Goal: Task Accomplishment & Management: Manage account settings

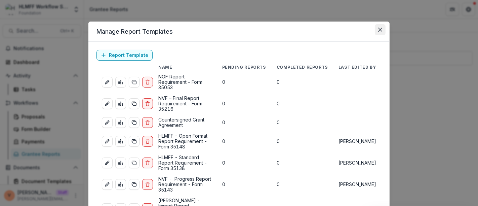
click at [382, 29] on button "Close" at bounding box center [380, 29] width 11 height 11
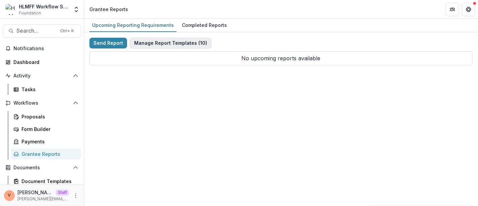
click at [183, 43] on button "Manage Report Templates ( 10 )" at bounding box center [171, 43] width 82 height 11
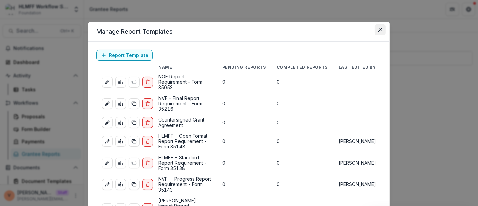
click at [379, 30] on icon "Close" at bounding box center [381, 30] width 4 height 4
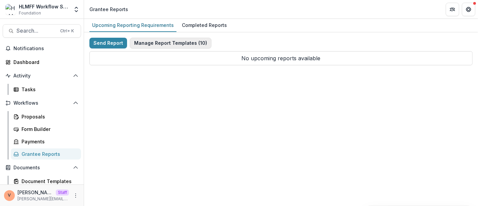
click at [170, 42] on button "Manage Report Templates ( 10 )" at bounding box center [171, 43] width 82 height 11
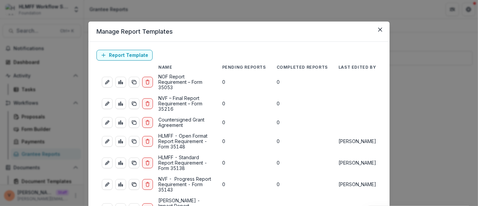
scroll to position [37, 0]
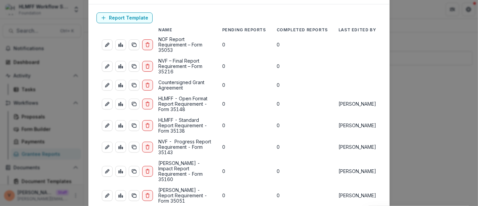
click at [409, 102] on div "Manage Report Templates Report Template Name Pending Reports Completed Reports …" at bounding box center [239, 103] width 478 height 206
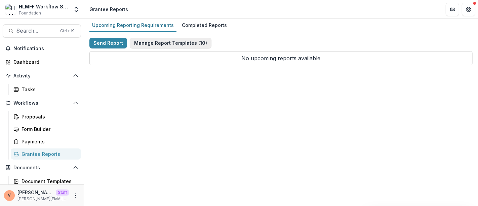
click at [169, 41] on button "Manage Report Templates ( 10 )" at bounding box center [171, 43] width 82 height 11
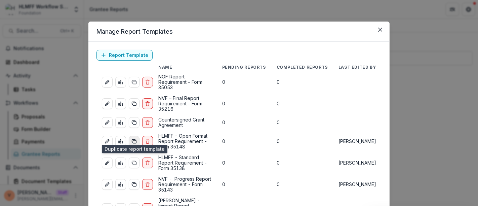
click at [134, 139] on icon "duplicate-report-responses" at bounding box center [134, 141] width 5 height 5
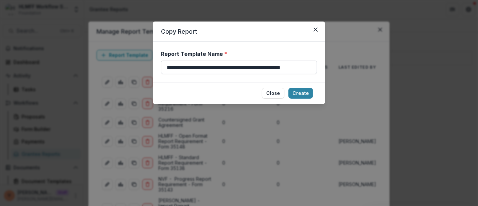
click at [303, 67] on input "**********" at bounding box center [239, 67] width 156 height 13
paste input
type input "**********"
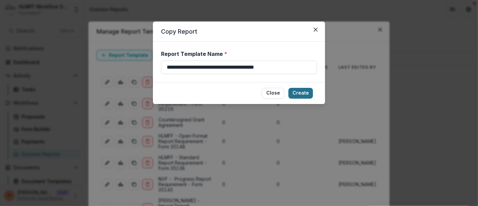
click at [301, 91] on button "Create" at bounding box center [301, 93] width 25 height 11
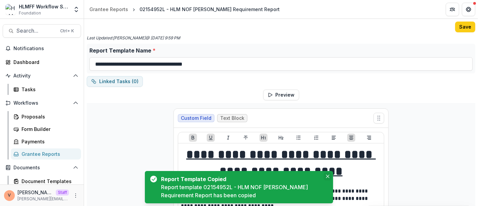
click at [328, 176] on icon "Close" at bounding box center [327, 176] width 3 height 3
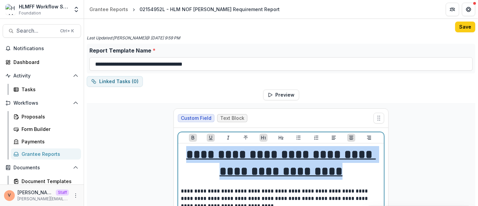
drag, startPoint x: 374, startPoint y: 171, endPoint x: 217, endPoint y: 153, distance: 158.4
click at [217, 153] on u "**********" at bounding box center [281, 162] width 190 height 29
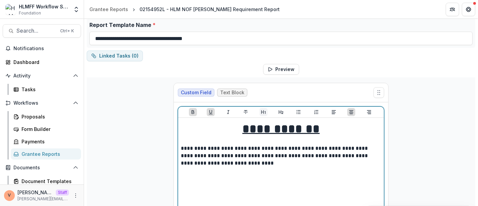
scroll to position [37, 0]
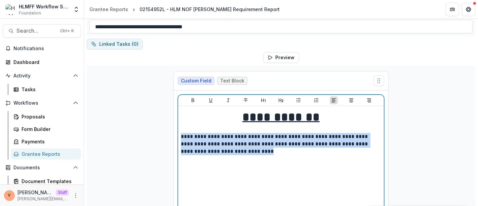
drag, startPoint x: 230, startPoint y: 154, endPoint x: 180, endPoint y: 138, distance: 52.7
click at [181, 138] on p "**********" at bounding box center [281, 144] width 201 height 22
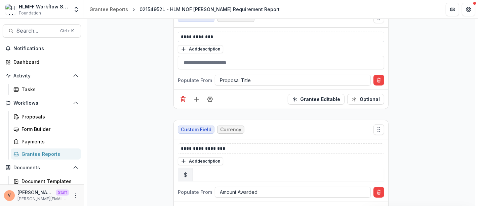
scroll to position [411, 0]
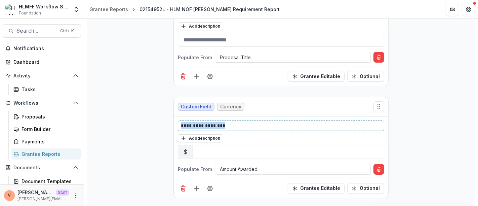
drag, startPoint x: 219, startPoint y: 121, endPoint x: 159, endPoint y: 121, distance: 59.9
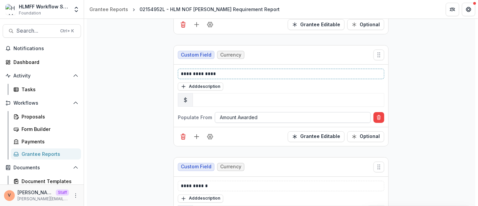
scroll to position [486, 0]
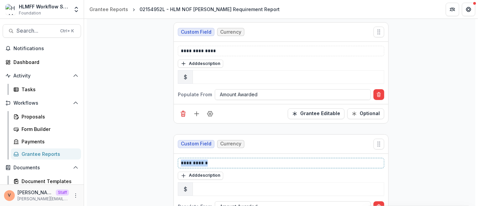
drag, startPoint x: 214, startPoint y: 159, endPoint x: 127, endPoint y: 159, distance: 86.8
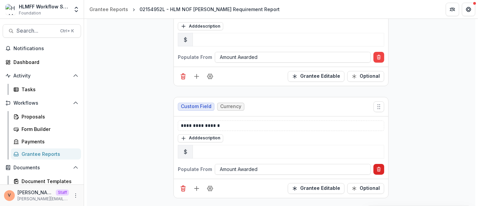
click at [378, 168] on line "Delete condition" at bounding box center [379, 168] width 4 height 0
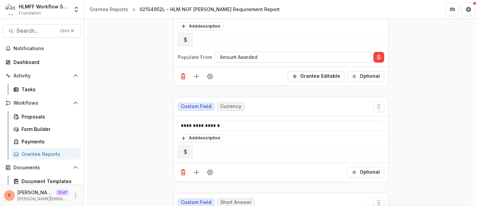
scroll to position [561, 0]
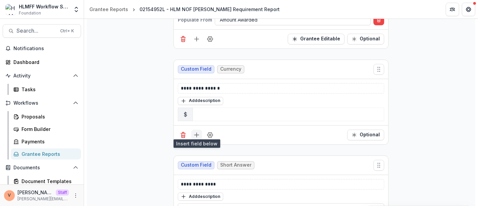
click at [197, 135] on button "Add field" at bounding box center [196, 135] width 11 height 11
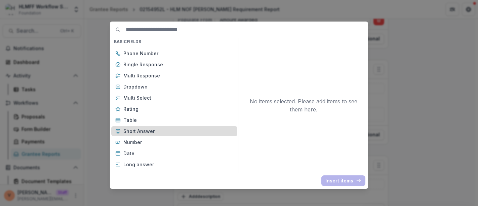
scroll to position [75, 0]
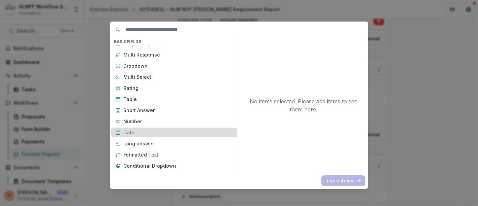
click at [141, 131] on p "Date" at bounding box center [178, 132] width 110 height 7
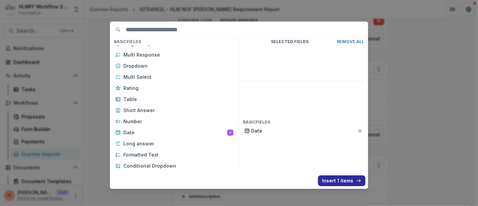
click at [339, 178] on button "Insert 1 items" at bounding box center [341, 180] width 47 height 11
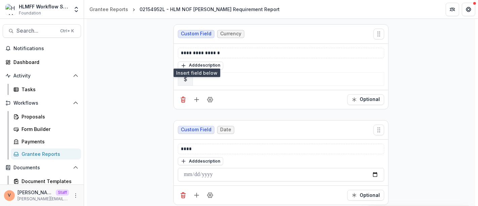
scroll to position [635, 0]
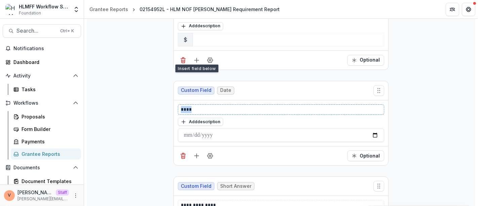
drag, startPoint x: 197, startPoint y: 104, endPoint x: 156, endPoint y: 104, distance: 41.4
paste div
click at [193, 106] on p "**********" at bounding box center [281, 109] width 201 height 7
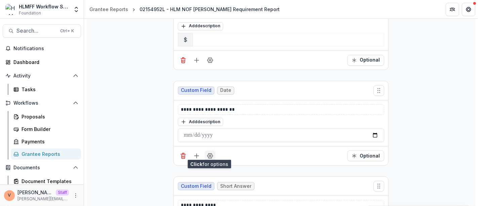
click at [212, 153] on icon "Field Settings" at bounding box center [210, 155] width 7 height 7
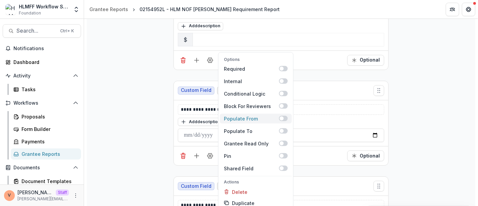
click at [285, 116] on span at bounding box center [283, 118] width 9 height 5
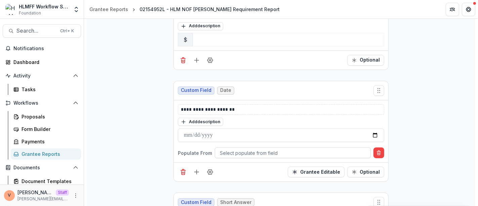
click at [296, 149] on div at bounding box center [293, 153] width 146 height 8
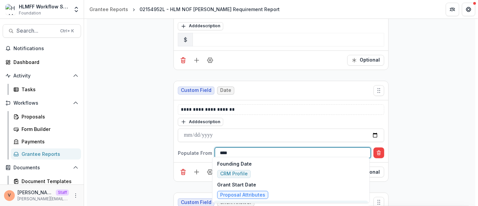
scroll to position [20, 0]
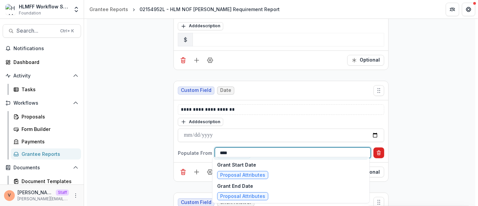
type input "****"
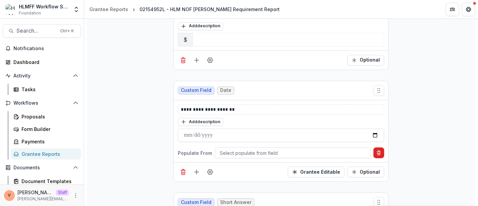
click at [379, 150] on icon "Delete condition" at bounding box center [378, 152] width 5 height 5
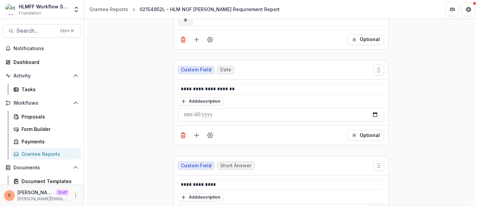
scroll to position [673, 0]
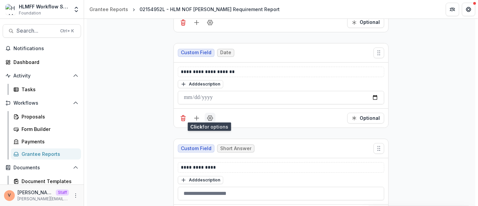
click at [210, 116] on icon "Field Settings" at bounding box center [210, 118] width 7 height 7
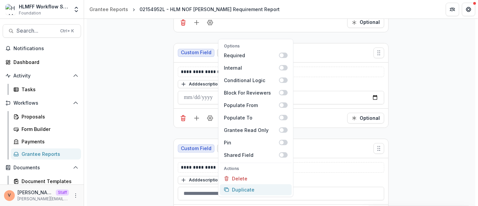
click at [246, 186] on button "Duplicate" at bounding box center [256, 189] width 72 height 11
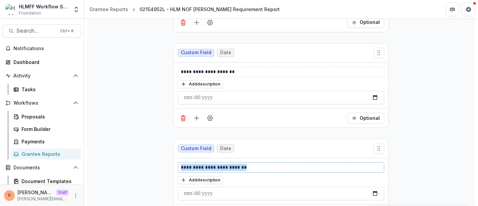
drag, startPoint x: 251, startPoint y: 161, endPoint x: 150, endPoint y: 164, distance: 101.0
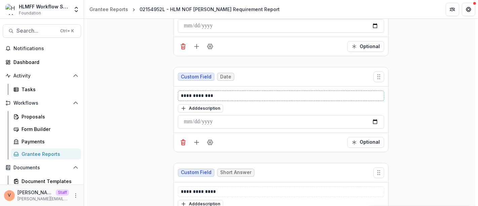
scroll to position [748, 0]
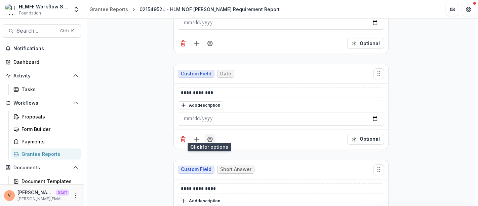
click at [208, 136] on icon "Field Settings" at bounding box center [210, 139] width 7 height 7
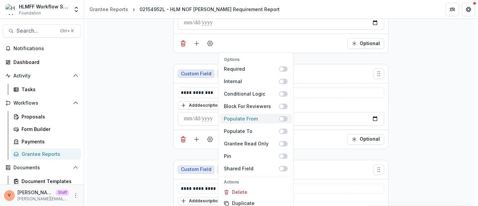
click at [284, 116] on span at bounding box center [283, 118] width 9 height 5
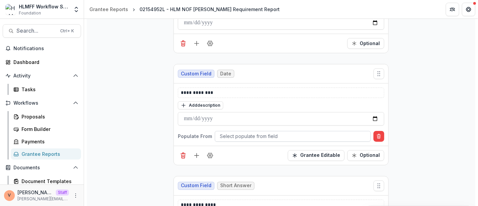
click at [227, 132] on div at bounding box center [293, 136] width 146 height 8
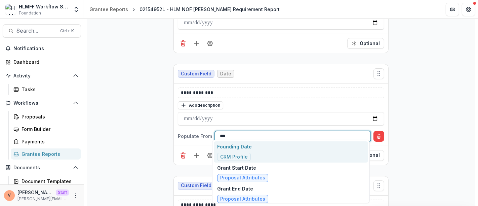
type input "****"
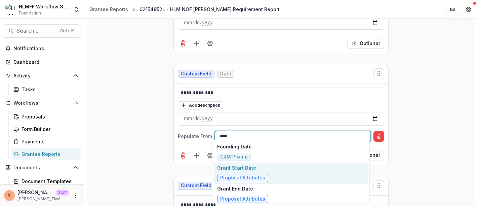
click at [251, 165] on p "Grant Start Date" at bounding box center [242, 167] width 51 height 7
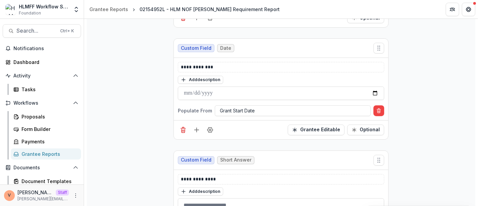
scroll to position [785, 0]
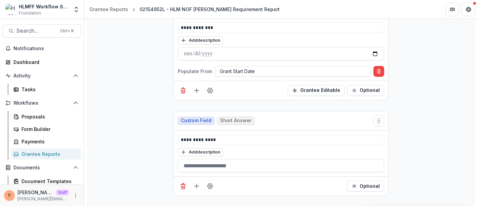
scroll to position [860, 0]
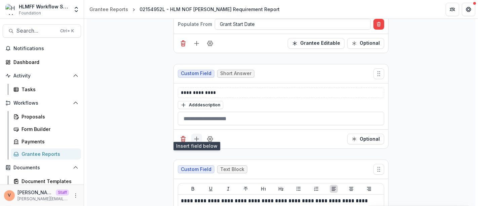
click at [196, 139] on line "Add field" at bounding box center [197, 139] width 4 height 0
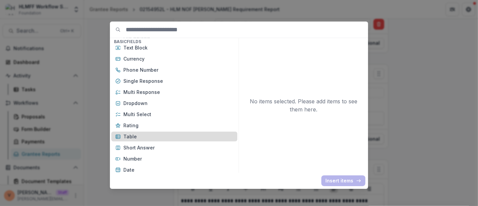
scroll to position [75, 0]
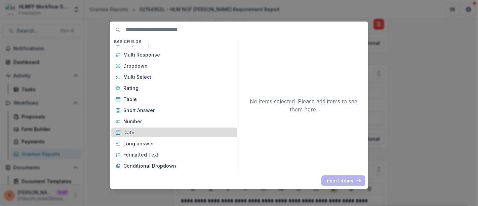
click at [139, 131] on p "Date" at bounding box center [178, 132] width 110 height 7
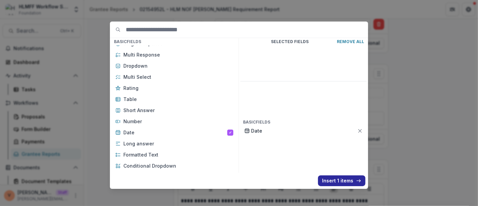
click at [340, 181] on button "Insert 1 items" at bounding box center [341, 180] width 47 height 11
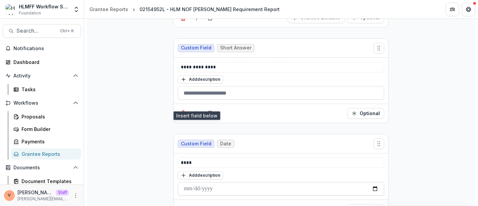
scroll to position [897, 0]
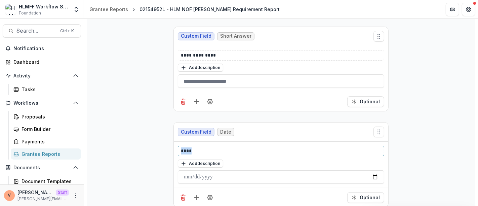
drag, startPoint x: 195, startPoint y: 146, endPoint x: 157, endPoint y: 145, distance: 38.0
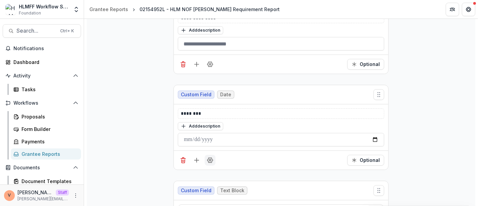
click at [212, 157] on icon "Field Settings" at bounding box center [210, 160] width 7 height 7
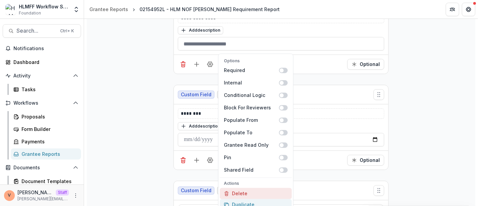
click at [248, 199] on button "Duplicate" at bounding box center [256, 204] width 72 height 11
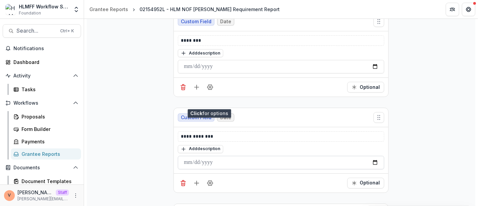
scroll to position [1009, 0]
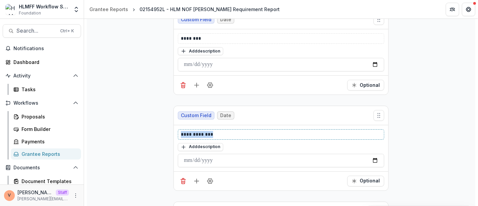
drag, startPoint x: 222, startPoint y: 131, endPoint x: 149, endPoint y: 130, distance: 73.0
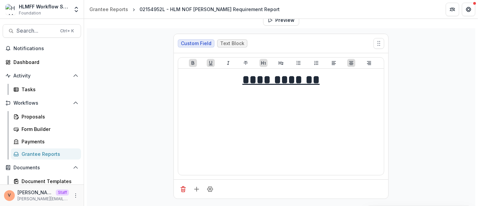
scroll to position [0, 0]
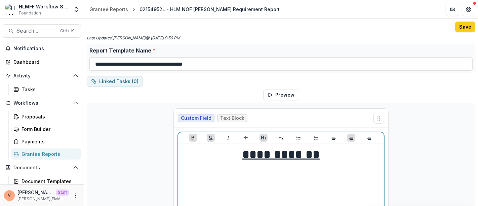
click at [333, 154] on h1 "**********" at bounding box center [281, 154] width 201 height 17
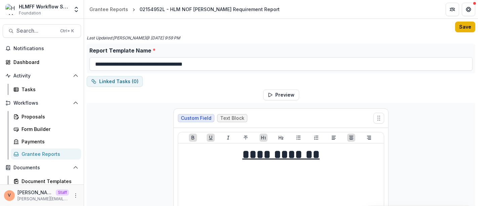
click at [459, 28] on button "Save" at bounding box center [466, 27] width 20 height 11
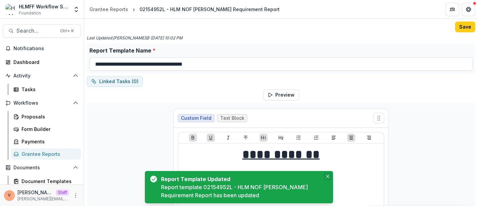
click at [330, 176] on icon "Close" at bounding box center [327, 176] width 3 height 3
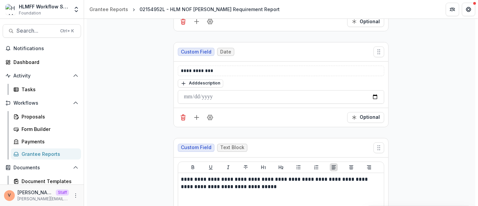
scroll to position [1084, 0]
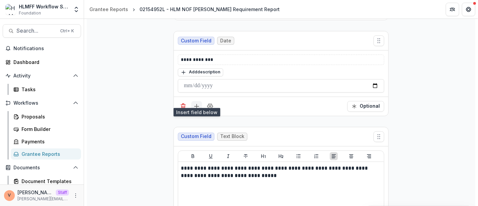
click at [199, 101] on button "Add field" at bounding box center [196, 106] width 11 height 11
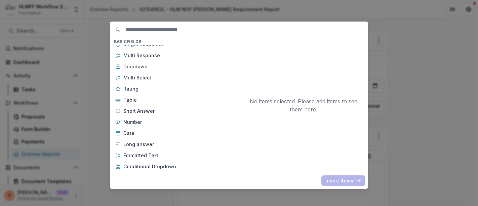
scroll to position [75, 0]
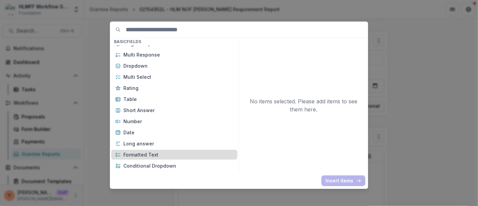
click at [151, 151] on p "Formatted Text" at bounding box center [178, 154] width 110 height 7
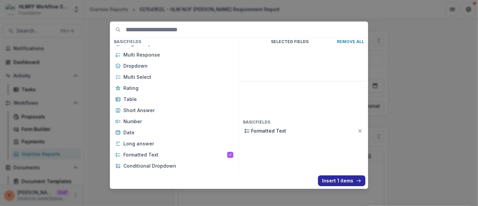
click at [329, 182] on button "Insert 1 items" at bounding box center [341, 180] width 47 height 11
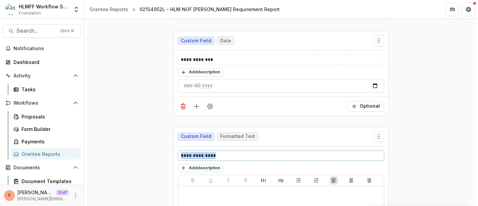
drag, startPoint x: 213, startPoint y: 148, endPoint x: 122, endPoint y: 144, distance: 90.9
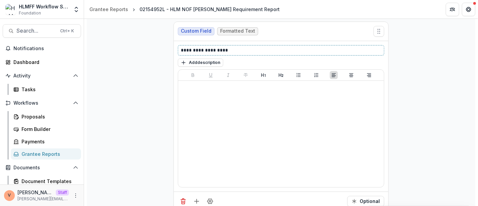
scroll to position [1196, 0]
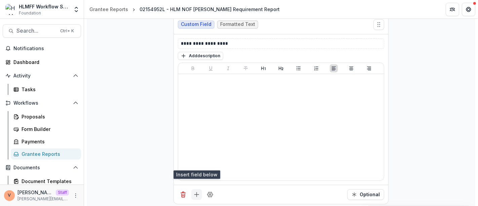
click at [197, 194] on line "Add field" at bounding box center [197, 194] width 4 height 0
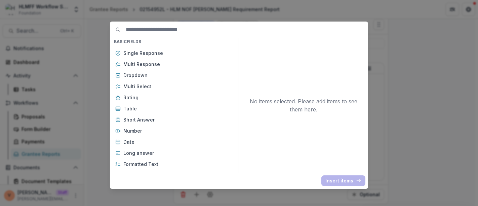
scroll to position [75, 0]
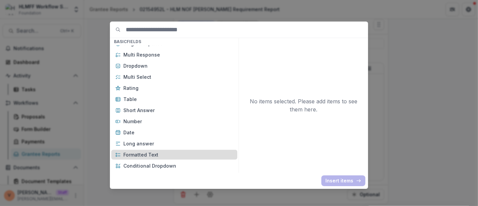
click at [158, 153] on p "Formatted Text" at bounding box center [178, 154] width 110 height 7
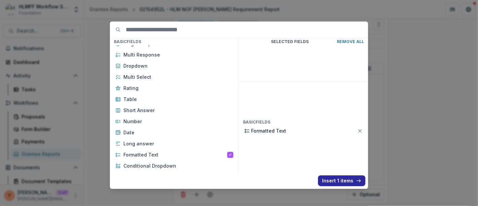
click at [356, 179] on icon "button" at bounding box center [358, 180] width 5 height 5
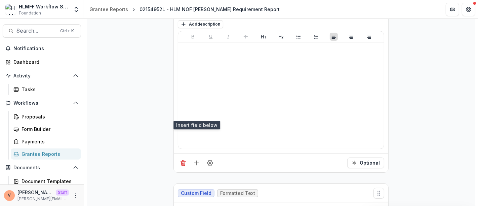
scroll to position [1271, 0]
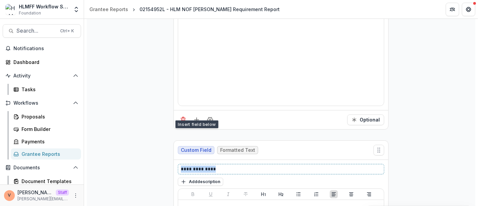
drag, startPoint x: 222, startPoint y: 159, endPoint x: 127, endPoint y: 159, distance: 95.6
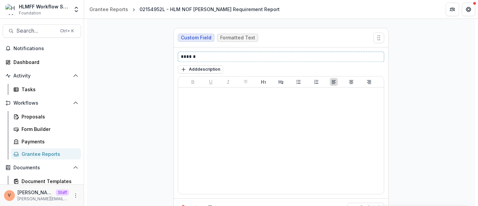
scroll to position [1458, 0]
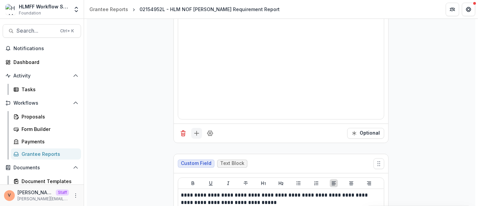
click at [193, 130] on icon "Add field" at bounding box center [196, 133] width 7 height 7
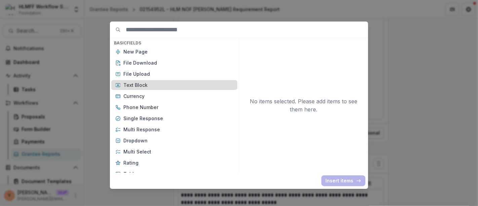
click at [140, 83] on p "Text Block" at bounding box center [178, 84] width 110 height 7
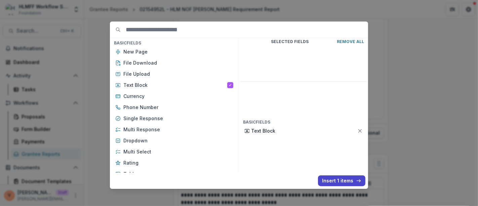
click at [347, 183] on button "Insert 1 items" at bounding box center [341, 180] width 47 height 11
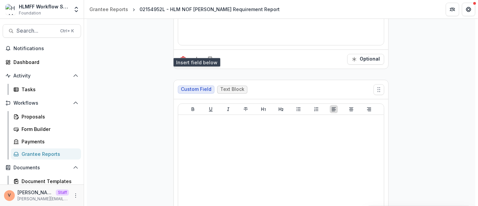
scroll to position [1533, 0]
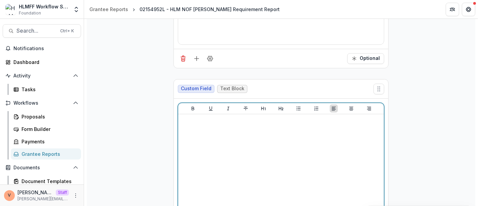
click at [213, 136] on div at bounding box center [281, 167] width 201 height 101
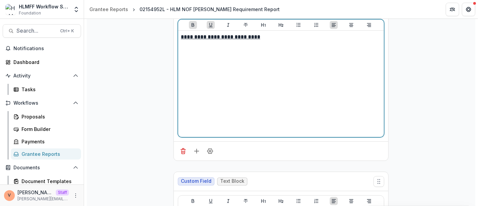
scroll to position [1645, 0]
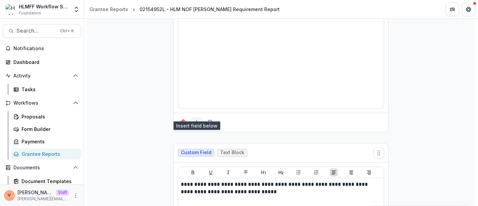
click at [196, 119] on icon "Add field" at bounding box center [196, 122] width 7 height 7
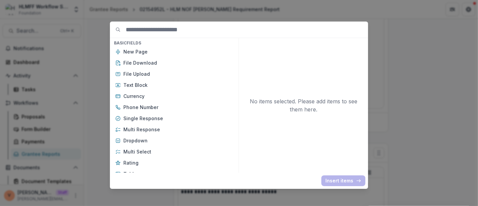
click at [103, 104] on div "Basic Fields New Page File Download File Upload Text Block Currency Phone Numbe…" at bounding box center [239, 103] width 478 height 206
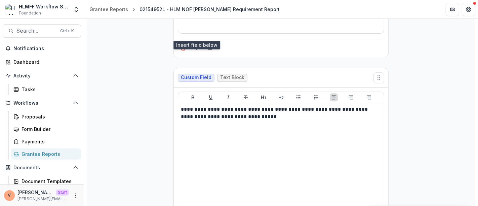
scroll to position [1757, 0]
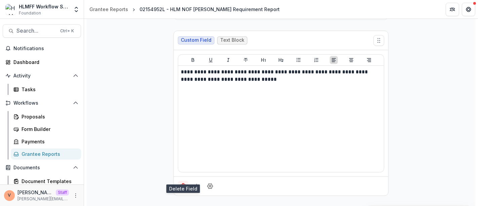
click at [182, 183] on icon "Delete field" at bounding box center [183, 186] width 7 height 7
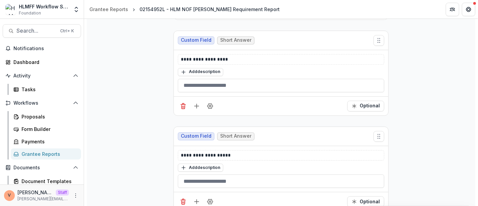
scroll to position [1672, 0]
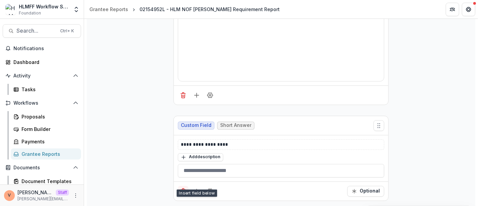
click at [184, 191] on line "Delete field" at bounding box center [184, 192] width 0 height 2
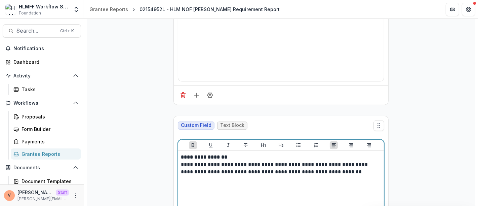
click at [182, 182] on div "**********" at bounding box center [281, 203] width 201 height 101
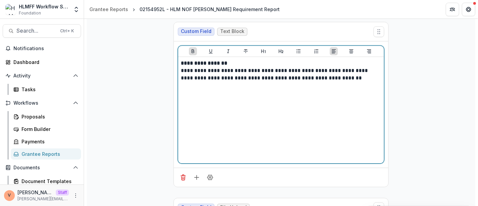
scroll to position [1784, 0]
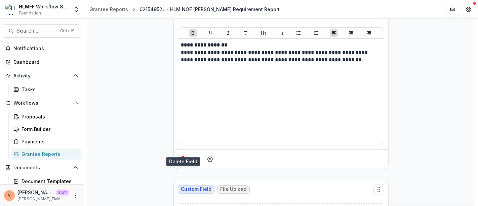
click at [183, 156] on icon "Delete field" at bounding box center [183, 159] width 7 height 7
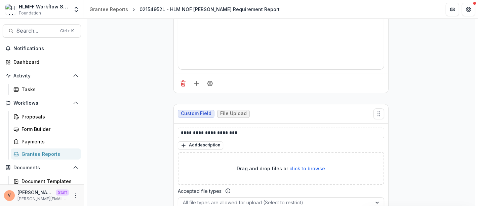
scroll to position [1699, 0]
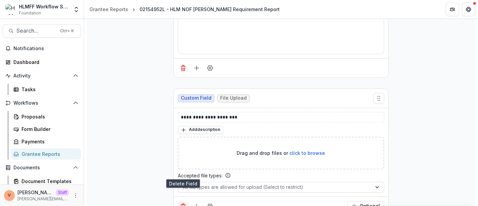
click at [182, 203] on icon "Delete field" at bounding box center [183, 206] width 7 height 7
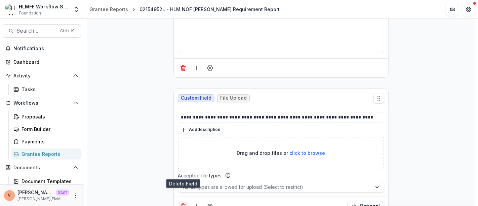
click at [182, 201] on button "Delete field" at bounding box center [183, 206] width 11 height 11
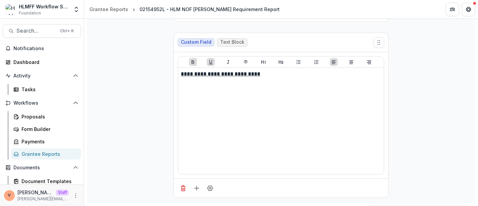
scroll to position [1570, 0]
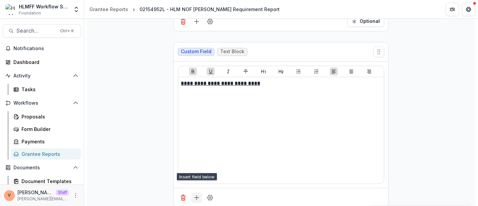
click at [195, 194] on icon "Add field" at bounding box center [196, 197] width 7 height 7
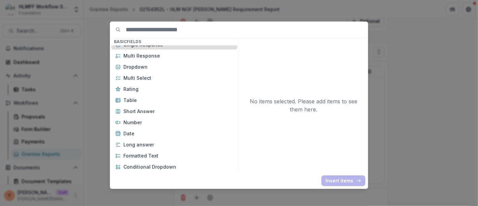
scroll to position [75, 0]
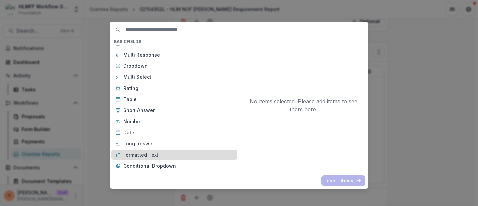
click at [148, 156] on p "Formatted Text" at bounding box center [178, 154] width 110 height 7
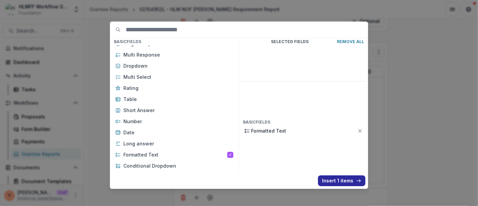
click at [325, 185] on button "Insert 1 items" at bounding box center [341, 180] width 47 height 11
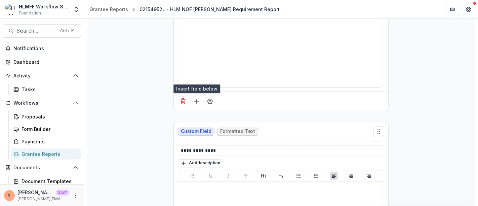
scroll to position [1682, 0]
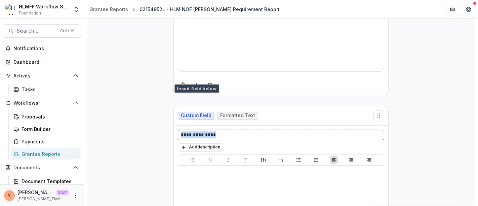
drag, startPoint x: 221, startPoint y: 125, endPoint x: 143, endPoint y: 121, distance: 78.2
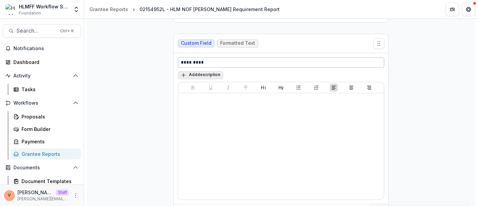
scroll to position [1769, 0]
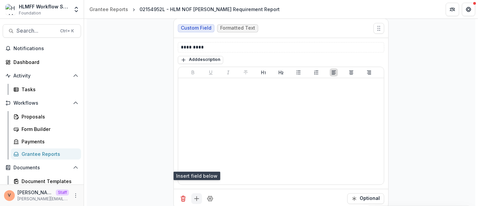
click at [195, 195] on icon "Add field" at bounding box center [196, 198] width 7 height 7
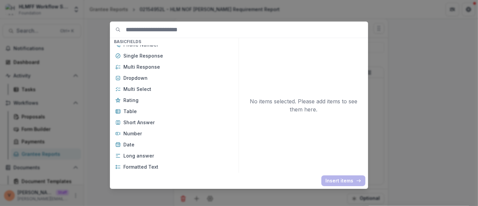
scroll to position [75, 0]
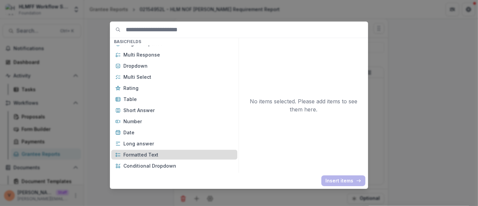
click at [150, 153] on p "Formatted Text" at bounding box center [178, 154] width 110 height 7
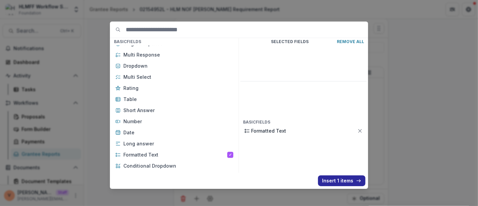
click at [332, 180] on button "Insert 1 items" at bounding box center [341, 180] width 47 height 11
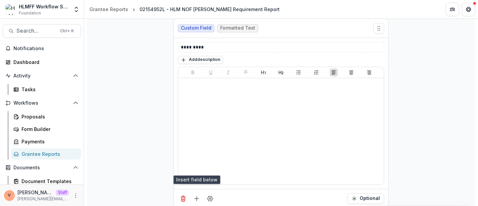
scroll to position [1844, 0]
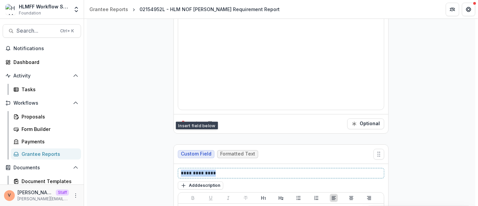
drag, startPoint x: 179, startPoint y: 163, endPoint x: 161, endPoint y: 163, distance: 17.2
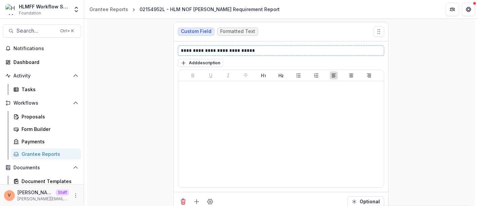
scroll to position [1969, 0]
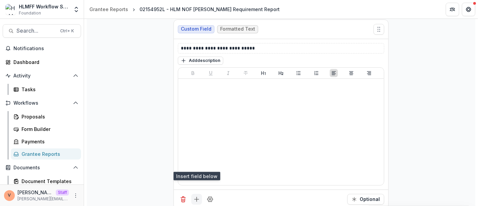
click at [196, 196] on icon "Add field" at bounding box center [196, 199] width 7 height 7
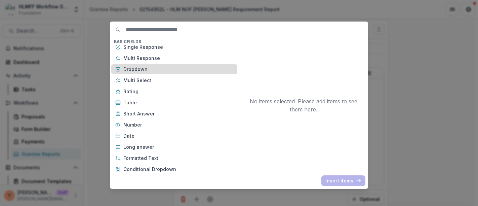
scroll to position [75, 0]
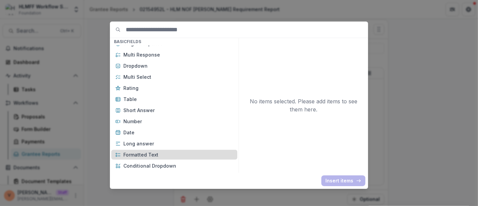
click at [153, 152] on p "Formatted Text" at bounding box center [178, 154] width 110 height 7
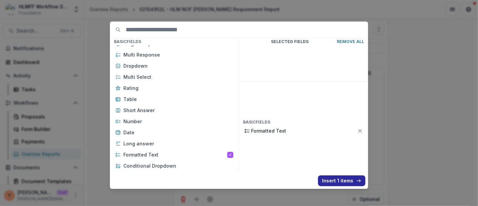
click at [345, 178] on button "Insert 1 items" at bounding box center [341, 180] width 47 height 11
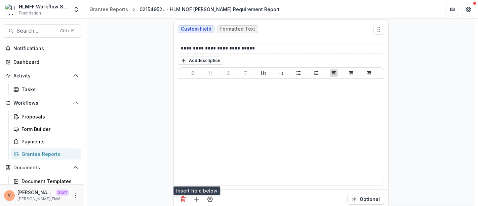
scroll to position [2043, 0]
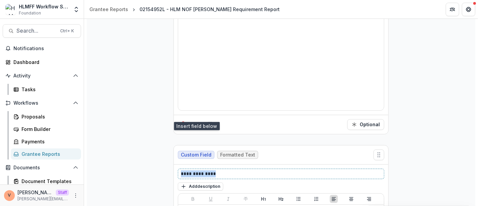
drag, startPoint x: 218, startPoint y: 163, endPoint x: 162, endPoint y: 165, distance: 55.5
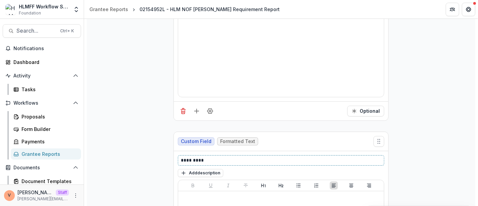
scroll to position [2056, 0]
click at [211, 109] on icon "Field Settings" at bounding box center [210, 111] width 5 height 5
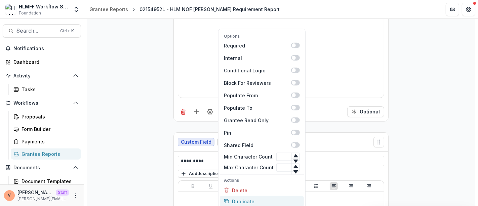
click at [241, 195] on button "Duplicate" at bounding box center [262, 200] width 84 height 11
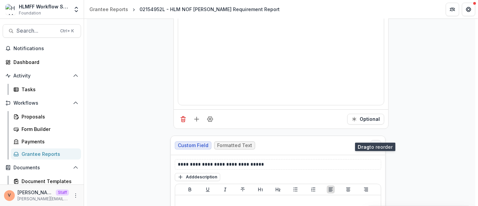
drag, startPoint x: 379, startPoint y: 134, endPoint x: 376, endPoint y: 138, distance: 4.9
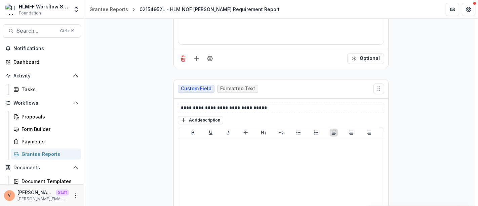
scroll to position [2312, 0]
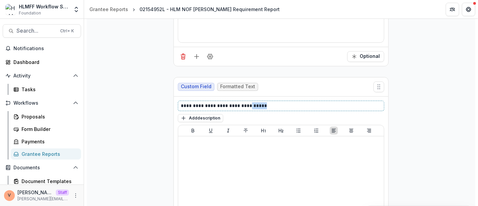
drag, startPoint x: 249, startPoint y: 94, endPoint x: 292, endPoint y: 94, distance: 43.1
click at [292, 102] on p "**********" at bounding box center [281, 105] width 201 height 7
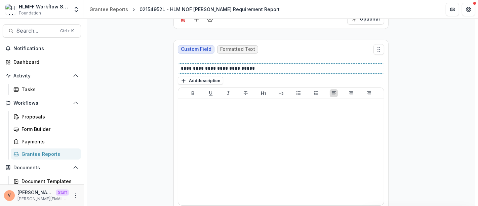
scroll to position [2368, 0]
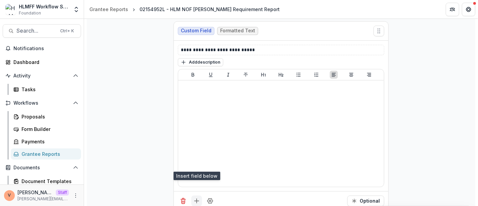
click at [196, 197] on icon "Add field" at bounding box center [196, 200] width 7 height 7
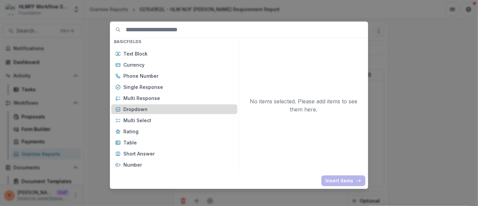
scroll to position [75, 0]
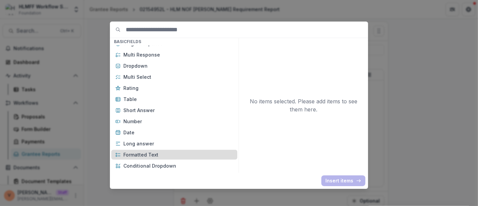
click at [155, 154] on p "Formatted Text" at bounding box center [178, 154] width 110 height 7
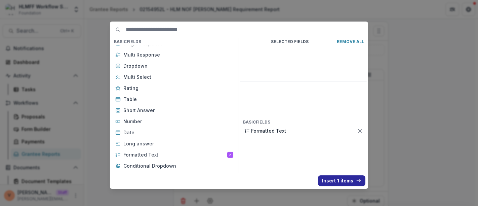
click at [348, 179] on button "Insert 1 items" at bounding box center [341, 180] width 47 height 11
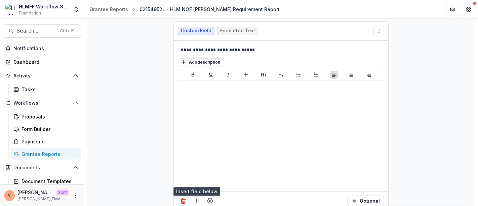
scroll to position [2442, 0]
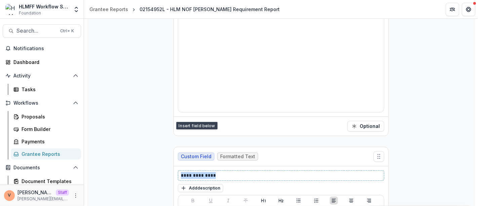
drag, startPoint x: 223, startPoint y: 164, endPoint x: 156, endPoint y: 164, distance: 67.3
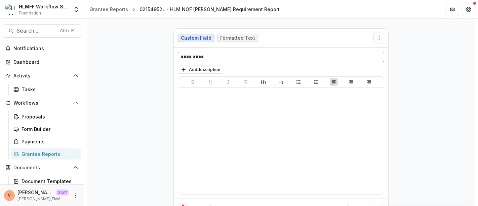
scroll to position [2567, 0]
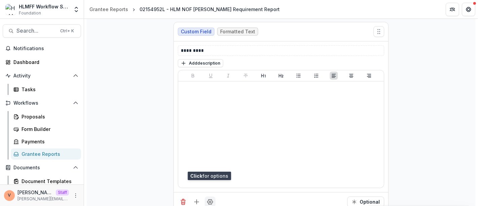
click at [209, 199] on icon "Field Settings" at bounding box center [210, 202] width 7 height 7
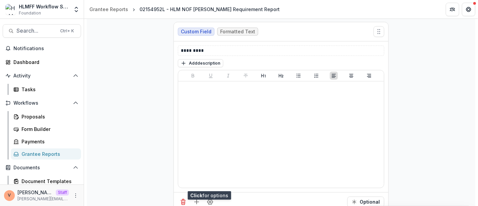
scroll to position [2679, 0]
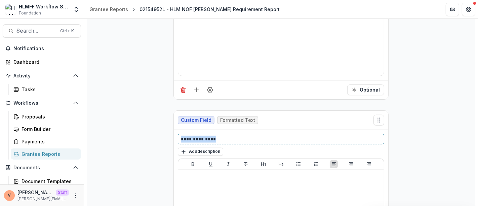
drag, startPoint x: 225, startPoint y: 123, endPoint x: 141, endPoint y: 123, distance: 83.8
paste div
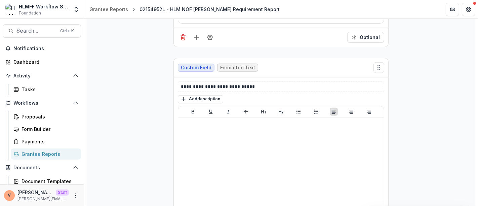
scroll to position [2766, 0]
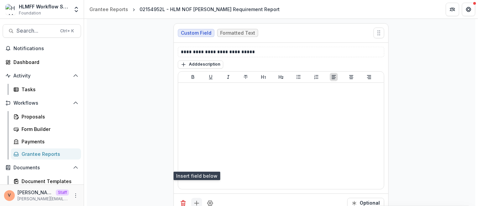
click at [196, 200] on icon "Add field" at bounding box center [196, 203] width 7 height 7
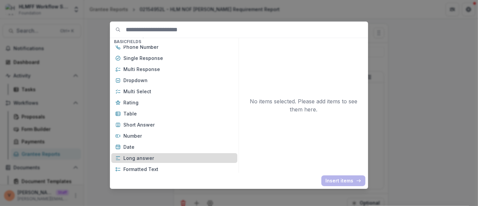
scroll to position [75, 0]
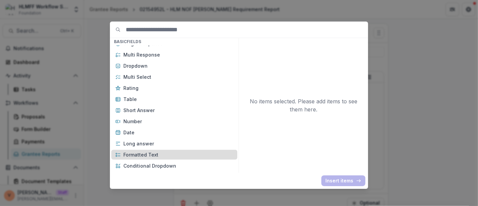
click at [153, 153] on p "Formatted Text" at bounding box center [178, 154] width 110 height 7
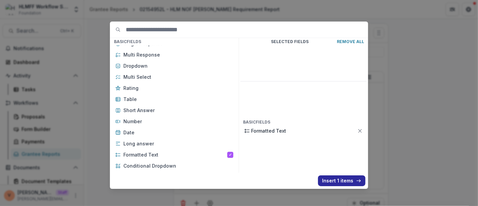
click at [330, 178] on button "Insert 1 items" at bounding box center [341, 180] width 47 height 11
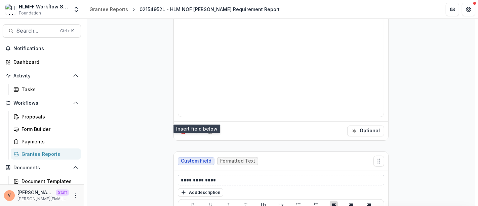
scroll to position [2841, 0]
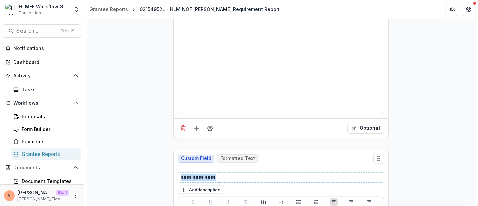
drag, startPoint x: 221, startPoint y: 163, endPoint x: 167, endPoint y: 161, distance: 53.8
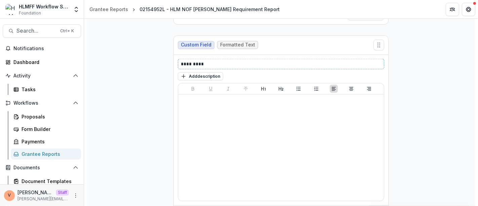
scroll to position [2966, 0]
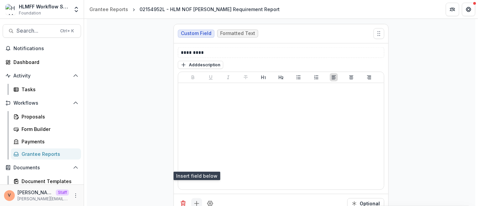
click at [199, 200] on icon "Add field" at bounding box center [196, 203] width 7 height 7
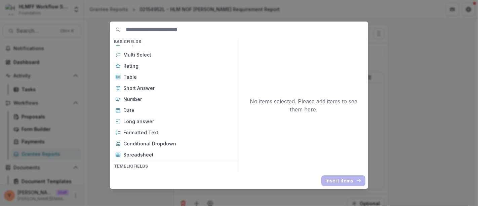
scroll to position [112, 0]
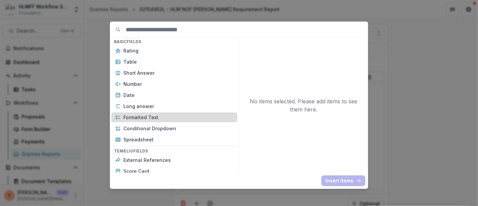
click at [156, 118] on p "Formatted Text" at bounding box center [178, 117] width 110 height 7
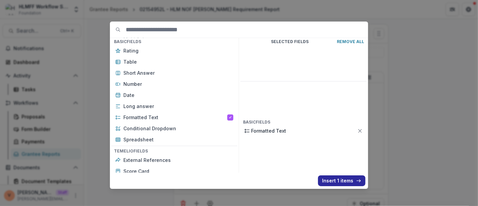
click at [340, 183] on button "Insert 1 items" at bounding box center [341, 180] width 47 height 11
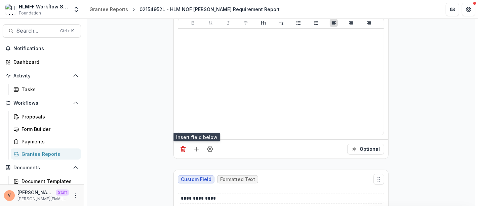
scroll to position [3041, 0]
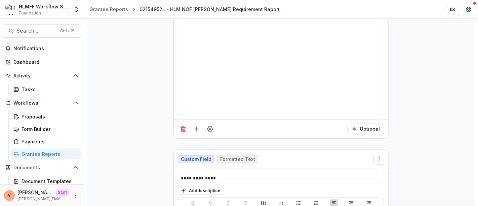
drag, startPoint x: 225, startPoint y: 158, endPoint x: 161, endPoint y: 160, distance: 63.9
drag, startPoint x: 220, startPoint y: 163, endPoint x: 165, endPoint y: 160, distance: 55.6
paste div
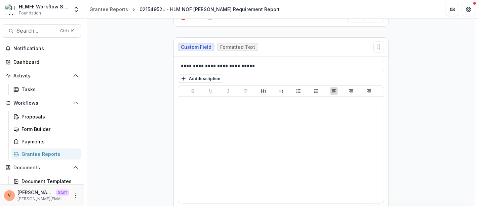
scroll to position [3165, 0]
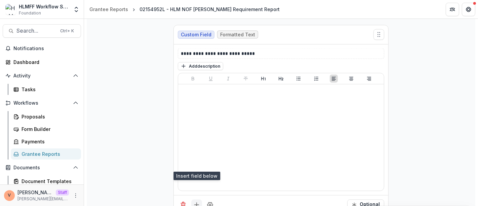
click at [194, 202] on icon "Add field" at bounding box center [196, 205] width 7 height 7
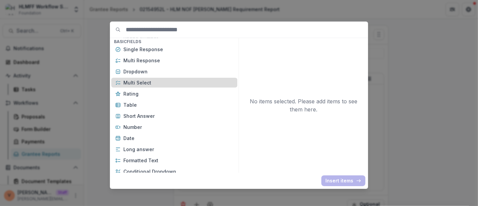
scroll to position [75, 0]
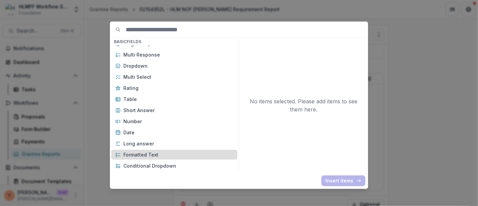
click at [155, 155] on p "Formatted Text" at bounding box center [178, 154] width 110 height 7
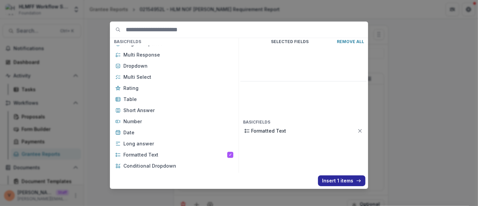
click at [331, 179] on button "Insert 1 items" at bounding box center [341, 180] width 47 height 11
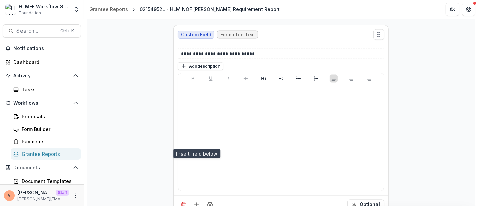
scroll to position [3278, 0]
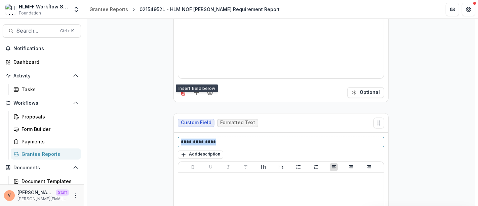
drag, startPoint x: 217, startPoint y: 125, endPoint x: 146, endPoint y: 124, distance: 71.3
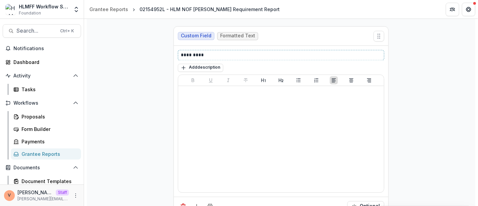
scroll to position [3365, 0]
click at [196, 202] on icon "Add field" at bounding box center [196, 205] width 7 height 7
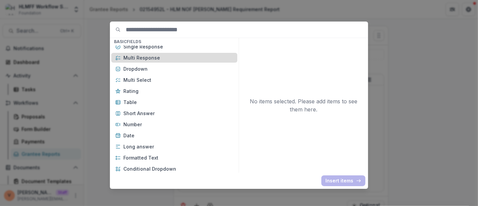
scroll to position [75, 0]
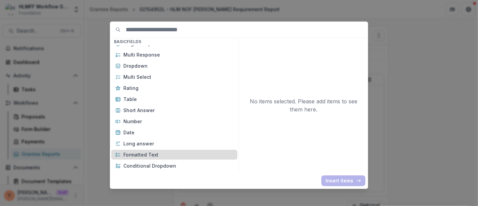
click at [160, 154] on p "Formatted Text" at bounding box center [178, 154] width 110 height 7
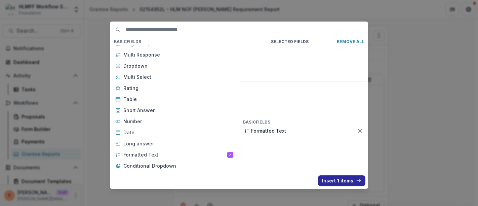
click at [335, 181] on button "Insert 1 items" at bounding box center [341, 180] width 47 height 11
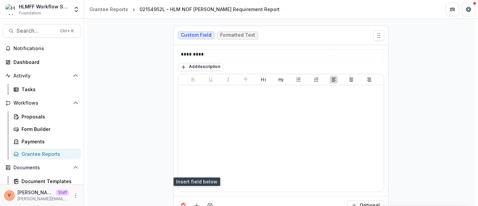
scroll to position [3440, 0]
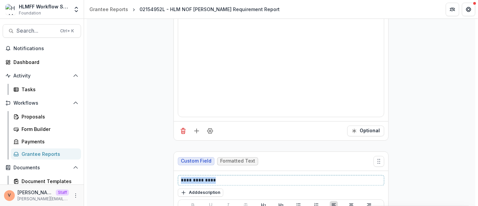
drag, startPoint x: 219, startPoint y: 162, endPoint x: 164, endPoint y: 163, distance: 54.8
paste div
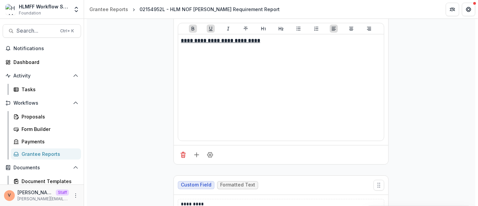
scroll to position [1546, 0]
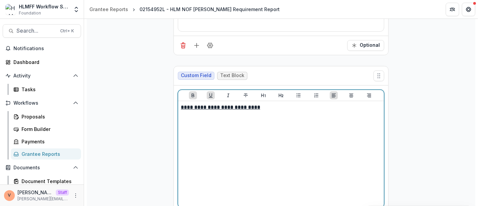
click at [294, 104] on p "**********" at bounding box center [281, 107] width 201 height 7
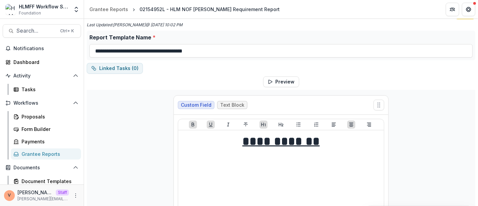
scroll to position [0, 0]
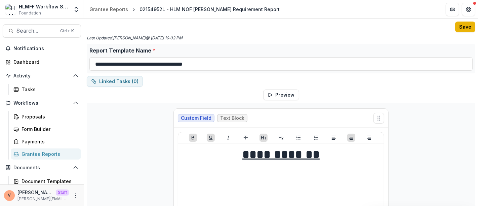
click at [464, 29] on button "Save" at bounding box center [466, 27] width 20 height 11
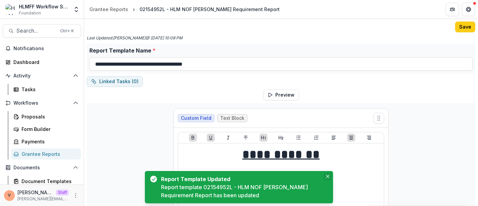
click at [331, 175] on button "Close" at bounding box center [328, 176] width 8 height 8
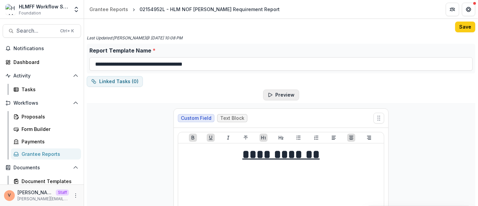
click at [280, 94] on button "Preview" at bounding box center [281, 94] width 36 height 11
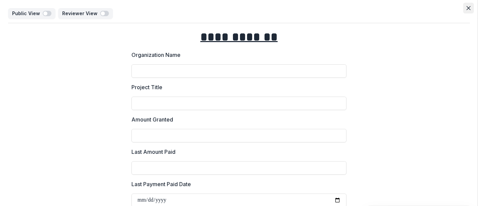
click at [470, 8] on button "Close" at bounding box center [469, 8] width 11 height 11
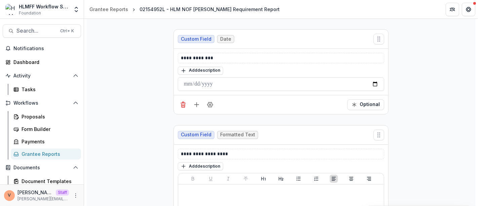
scroll to position [1159, 0]
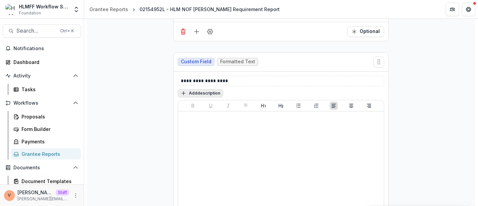
click at [206, 89] on button "Add description" at bounding box center [200, 93] width 45 height 8
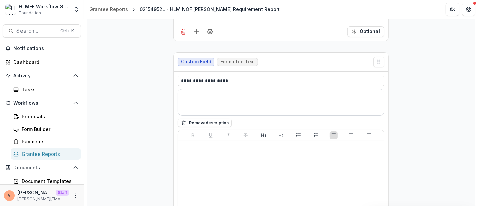
click at [201, 94] on textarea at bounding box center [281, 102] width 207 height 27
paste textarea "**********"
click at [207, 89] on textarea "**********" at bounding box center [281, 102] width 207 height 27
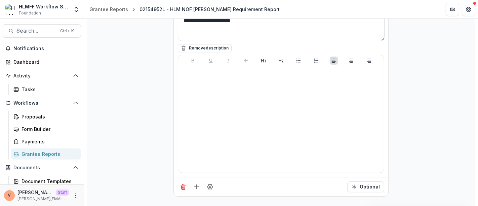
scroll to position [1308, 0]
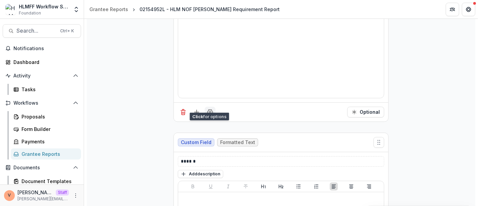
type textarea "**********"
click at [205, 170] on button "Add description" at bounding box center [200, 174] width 45 height 8
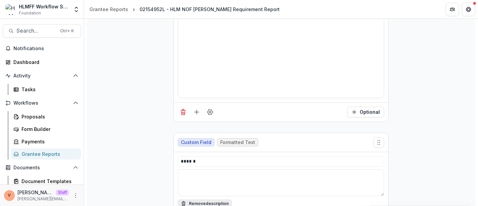
click at [205, 169] on textarea at bounding box center [281, 182] width 207 height 27
paste textarea "**********"
click at [236, 169] on textarea "**********" at bounding box center [281, 182] width 207 height 27
type textarea "**********"
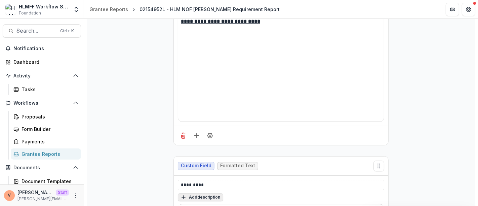
scroll to position [1757, 0]
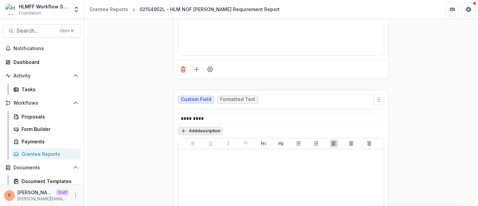
click at [204, 127] on button "Add description" at bounding box center [200, 131] width 45 height 8
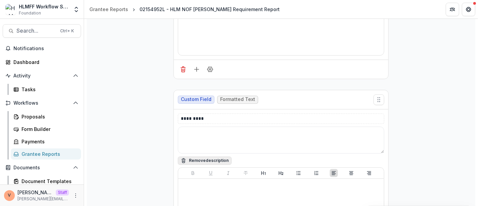
click at [204, 127] on textarea at bounding box center [281, 140] width 207 height 27
paste textarea "**********"
click at [206, 127] on textarea "**********" at bounding box center [281, 140] width 207 height 27
type textarea "**********"
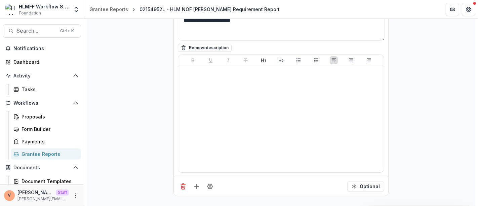
scroll to position [1944, 0]
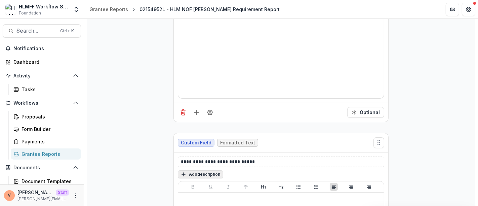
click at [190, 170] on button "Add description" at bounding box center [200, 174] width 45 height 8
click at [212, 170] on textarea at bounding box center [281, 183] width 207 height 27
paste textarea "**********"
click at [217, 170] on textarea "**********" at bounding box center [281, 183] width 207 height 27
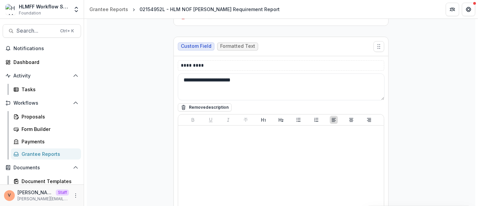
scroll to position [1794, 0]
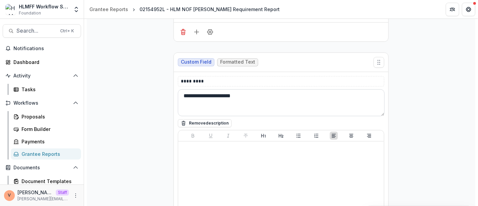
type textarea "**********"
click at [184, 89] on textarea "**********" at bounding box center [281, 102] width 207 height 27
click at [183, 89] on textarea "**********" at bounding box center [281, 102] width 207 height 27
drag, startPoint x: 269, startPoint y: 85, endPoint x: 140, endPoint y: 92, distance: 129.4
click at [140, 92] on div "**********" at bounding box center [281, 210] width 389 height 3802
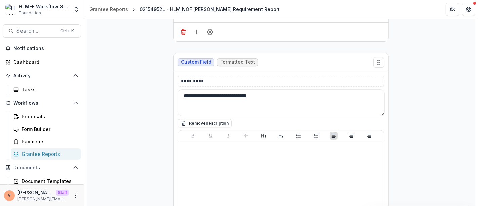
type textarea "**********"
click at [289, 89] on textarea "**********" at bounding box center [281, 102] width 207 height 27
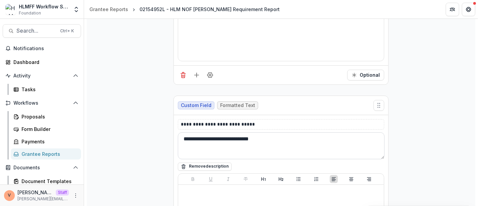
scroll to position [1981, 0]
drag, startPoint x: 273, startPoint y: 130, endPoint x: 167, endPoint y: 127, distance: 106.7
click at [167, 127] on div "**********" at bounding box center [281, 23] width 389 height 3802
click at [299, 132] on textarea "**********" at bounding box center [281, 145] width 207 height 27
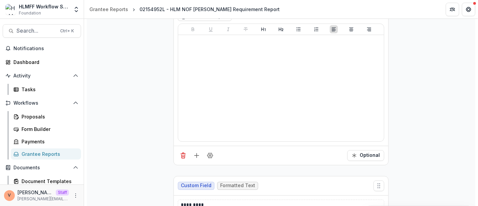
scroll to position [2205, 0]
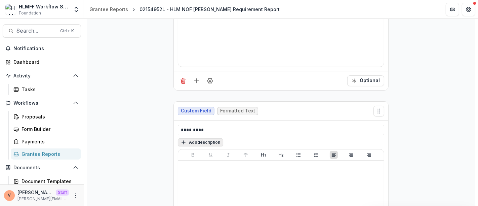
click at [200, 138] on button "Add description" at bounding box center [200, 142] width 45 height 8
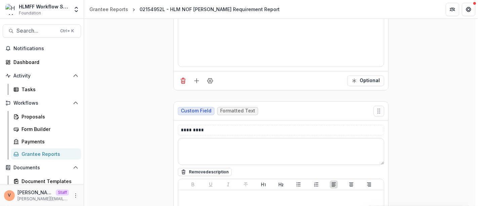
click at [222, 138] on textarea at bounding box center [281, 151] width 207 height 27
paste textarea "**********"
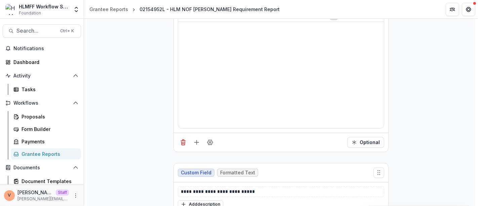
scroll to position [2392, 0]
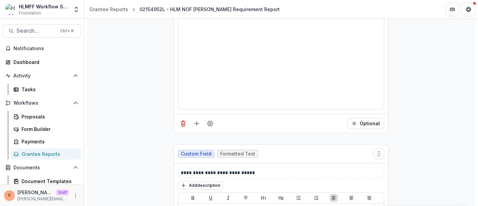
type textarea "**********"
click at [207, 181] on button "Add description" at bounding box center [200, 185] width 45 height 8
click at [207, 181] on textarea at bounding box center [281, 194] width 207 height 27
click at [201, 181] on textarea at bounding box center [281, 194] width 207 height 27
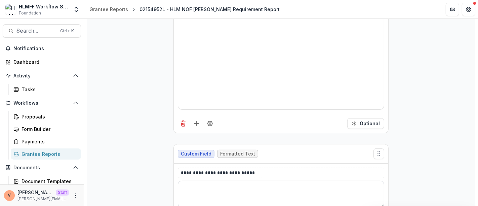
paste textarea "**********"
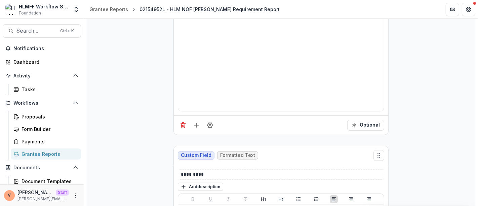
scroll to position [2692, 0]
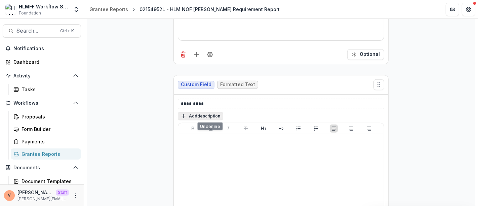
type textarea "**********"
click at [209, 112] on button "Add description" at bounding box center [200, 116] width 45 height 8
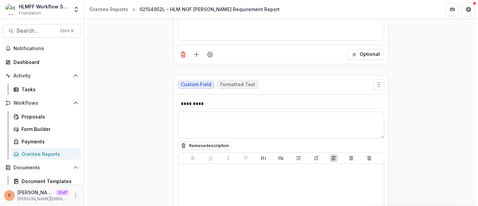
click at [206, 112] on textarea at bounding box center [281, 125] width 207 height 27
paste textarea "**********"
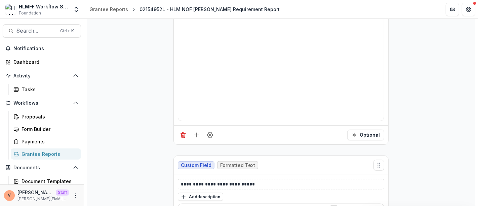
scroll to position [2916, 0]
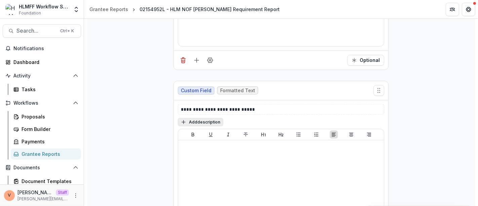
type textarea "**********"
click at [194, 118] on button "Add description" at bounding box center [200, 122] width 45 height 8
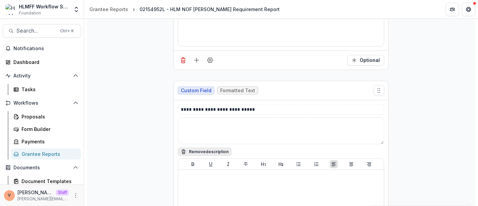
click at [194, 117] on textarea at bounding box center [281, 130] width 207 height 27
paste textarea "**********"
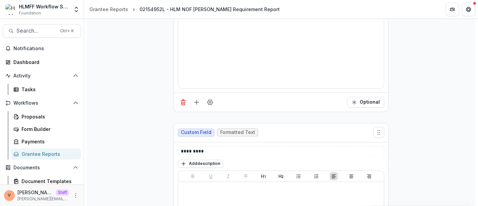
scroll to position [3140, 0]
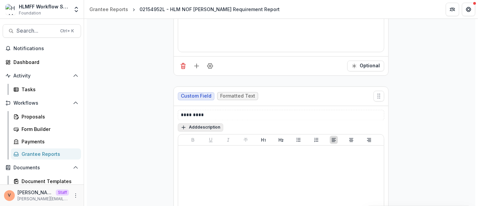
type textarea "**********"
click at [209, 123] on button "Add description" at bounding box center [200, 127] width 45 height 8
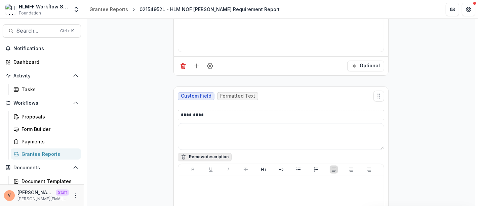
click at [209, 123] on textarea at bounding box center [281, 136] width 207 height 27
click at [216, 124] on textarea at bounding box center [281, 136] width 207 height 27
paste textarea "**********"
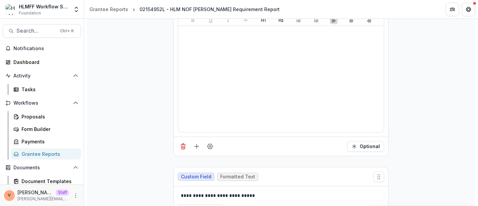
scroll to position [3364, 0]
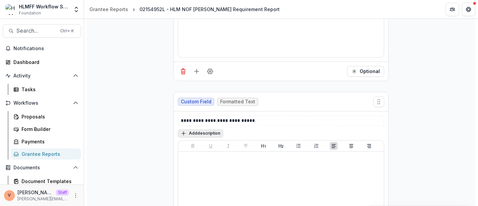
type textarea "**********"
click at [209, 129] on button "Add description" at bounding box center [200, 133] width 45 height 8
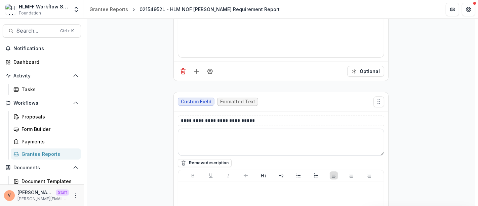
click at [212, 129] on textarea at bounding box center [281, 142] width 207 height 27
click at [199, 129] on textarea at bounding box center [281, 142] width 207 height 27
paste textarea "**********"
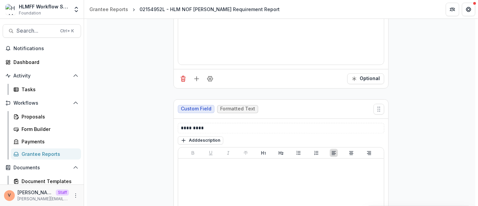
scroll to position [3589, 0]
type textarea "**********"
click at [206, 135] on button "Add description" at bounding box center [200, 139] width 45 height 8
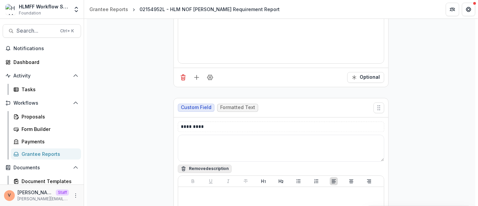
click at [206, 135] on textarea at bounding box center [281, 148] width 207 height 27
paste textarea "**********"
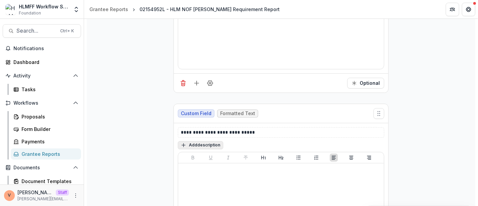
scroll to position [3813, 0]
type textarea "**********"
click at [211, 141] on button "Add description" at bounding box center [200, 145] width 45 height 8
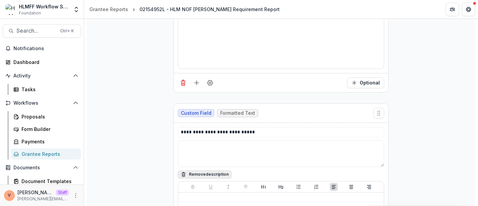
click at [211, 140] on textarea at bounding box center [281, 153] width 207 height 27
paste textarea "**********"
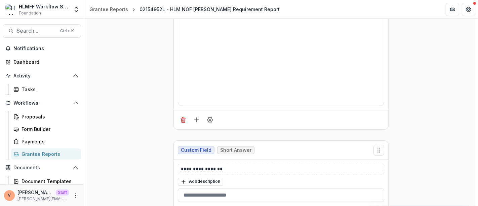
scroll to position [0, 0]
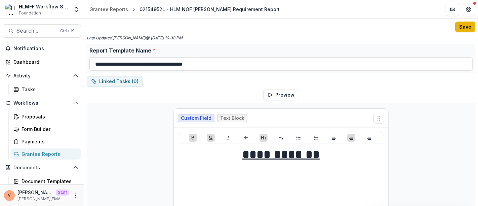
type textarea "**********"
click at [463, 27] on button "Save" at bounding box center [466, 27] width 20 height 11
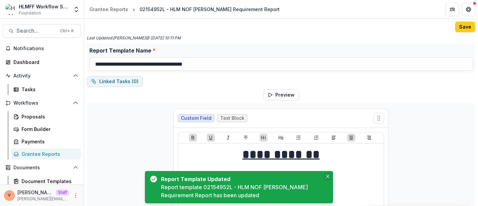
click at [329, 175] on icon "Close" at bounding box center [327, 176] width 3 height 3
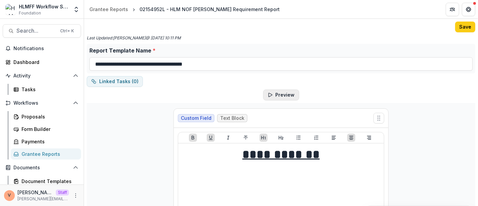
click at [282, 93] on button "Preview" at bounding box center [281, 94] width 36 height 11
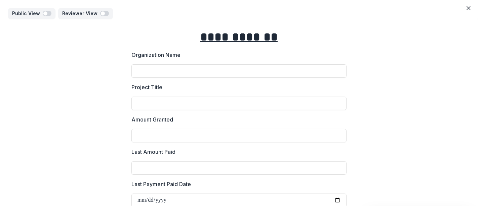
click at [466, 11] on button "Close" at bounding box center [469, 8] width 11 height 11
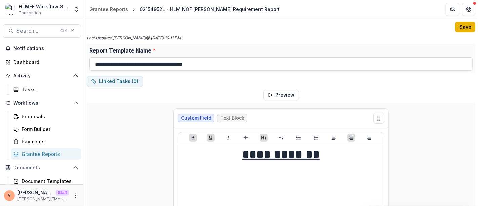
click at [461, 28] on button "Save" at bounding box center [466, 27] width 20 height 11
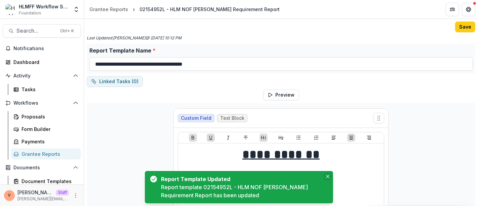
click at [328, 176] on icon "Close" at bounding box center [327, 176] width 3 height 3
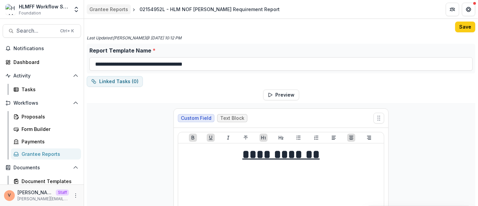
click at [109, 10] on div "Grantee Reports" at bounding box center [108, 9] width 39 height 7
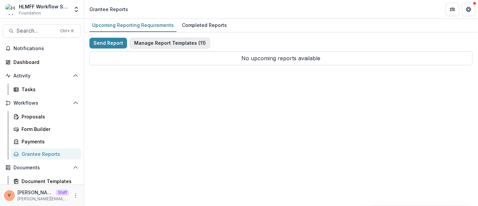
click at [176, 42] on button "Manage Report Templates ( 11 )" at bounding box center [170, 43] width 80 height 11
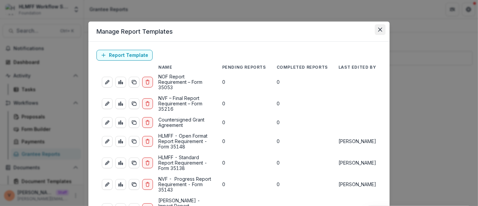
click at [381, 32] on button "Close" at bounding box center [380, 29] width 11 height 11
